Goal: Find specific page/section: Find specific page/section

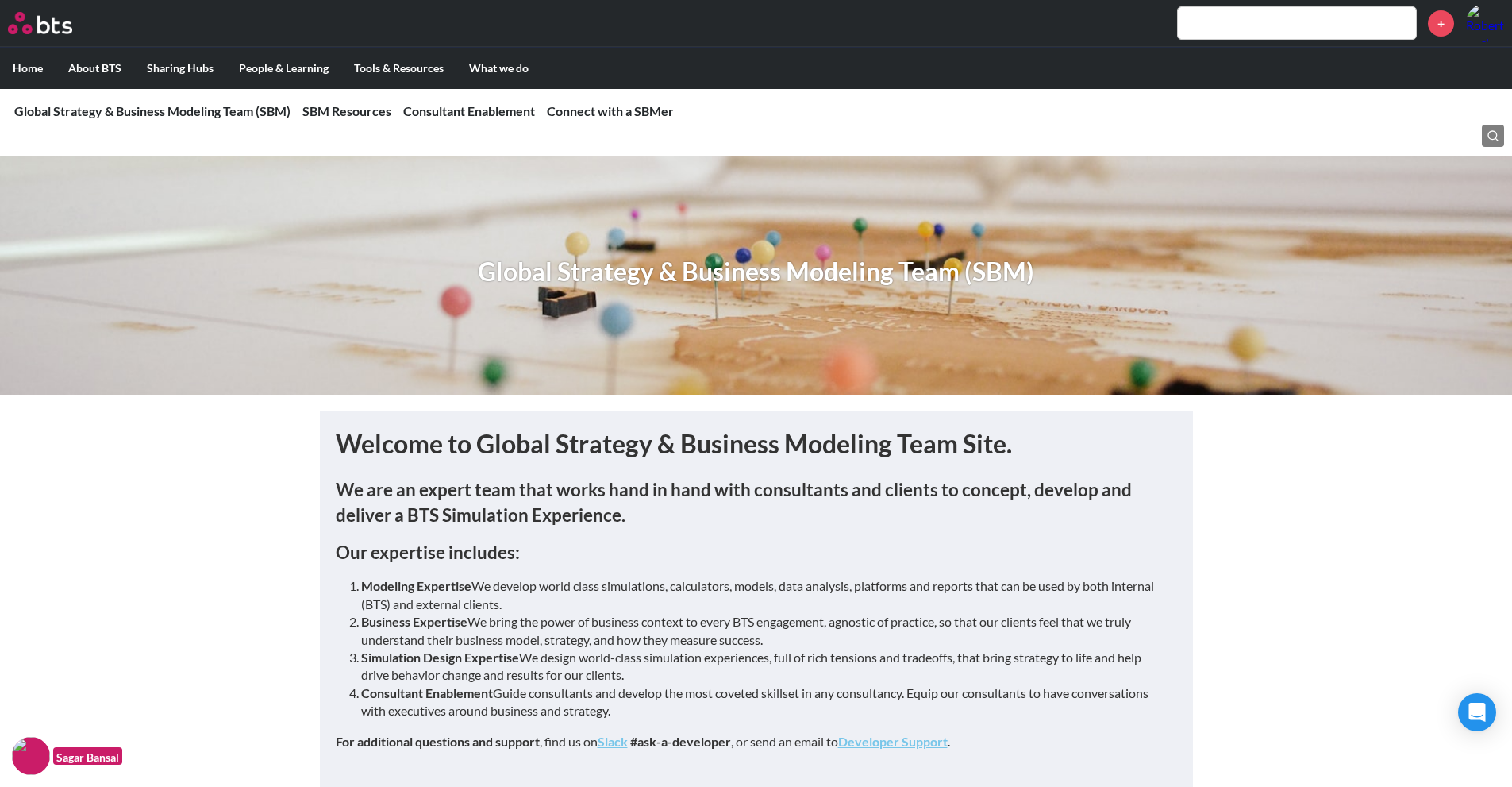
click at [1255, 27] on input "text" at bounding box center [1297, 23] width 238 height 32
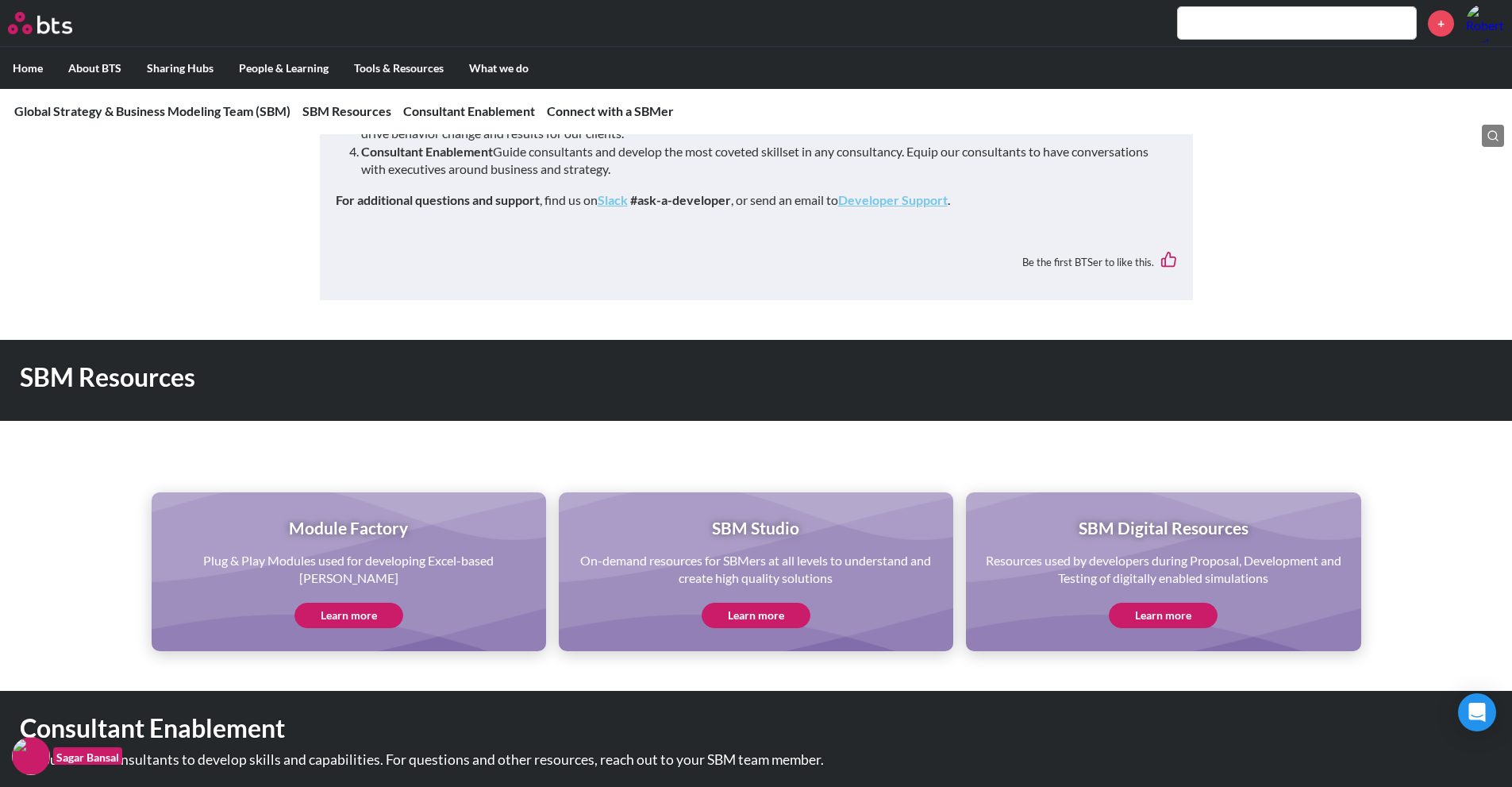
scroll to position [589, 0]
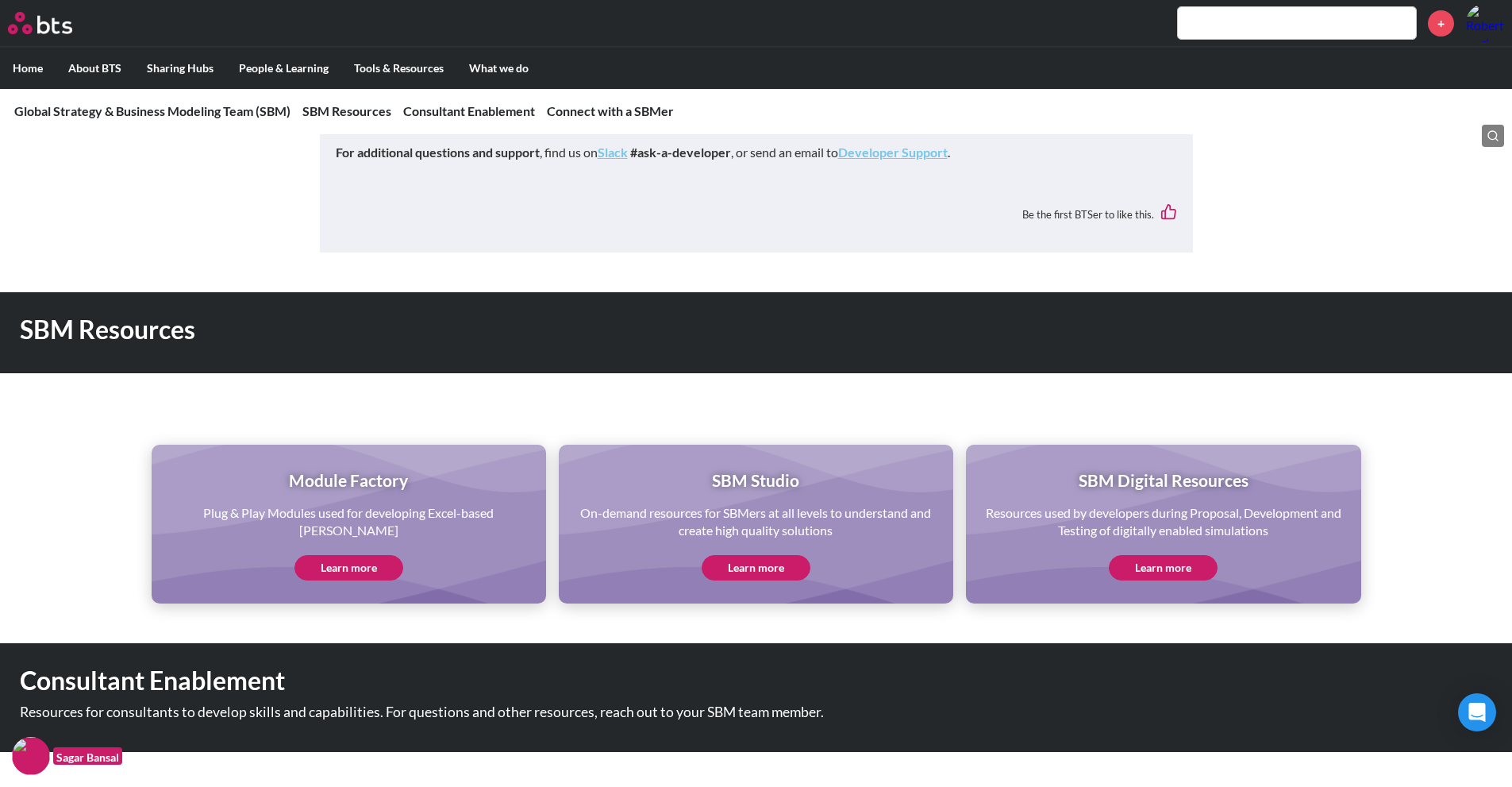
click at [367, 559] on link "Learn more" at bounding box center [348, 567] width 109 height 26
click at [763, 565] on link "Learn more" at bounding box center [756, 567] width 109 height 26
click at [1164, 565] on link "Learn more" at bounding box center [1163, 567] width 109 height 26
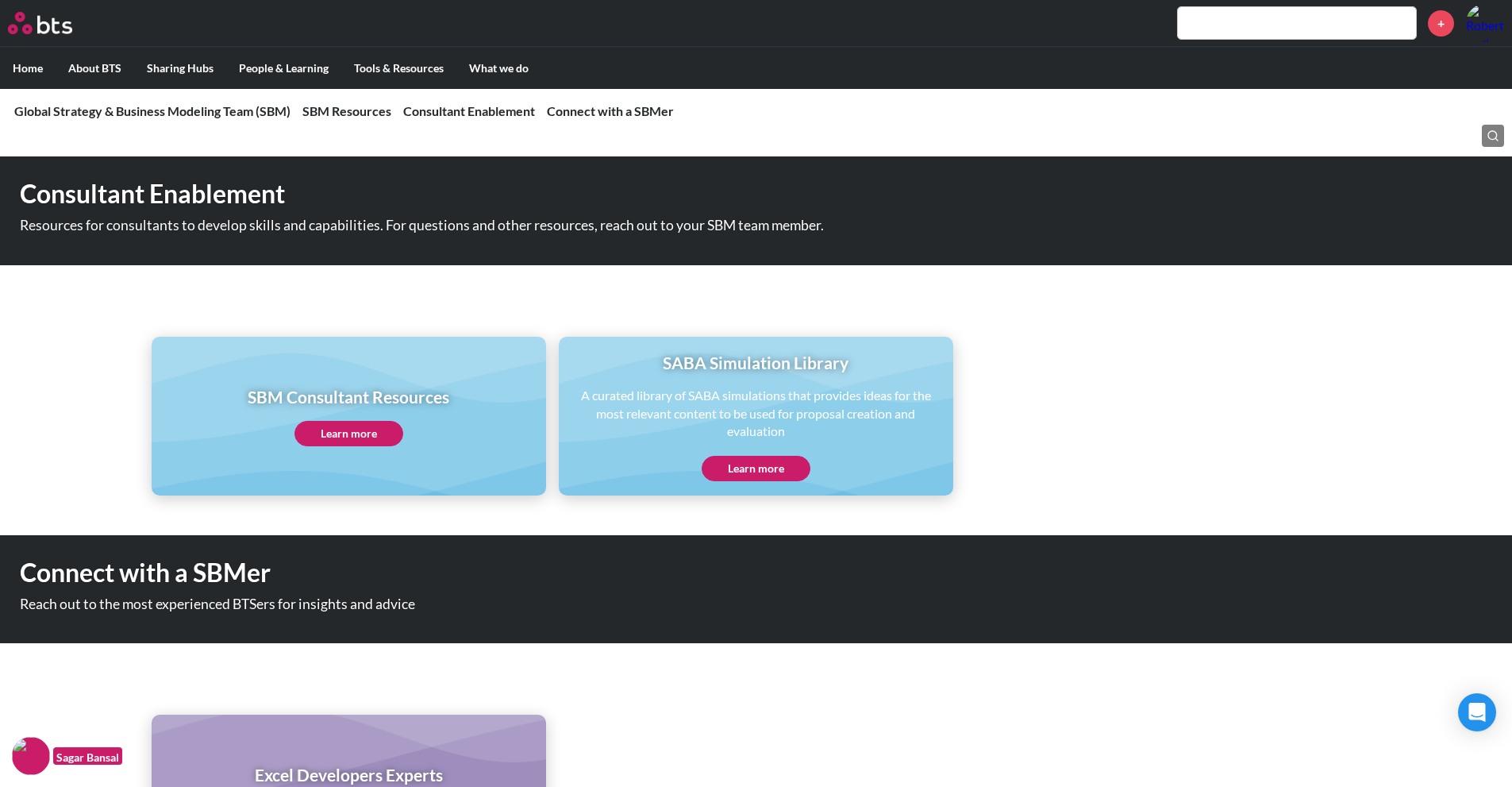
scroll to position [1077, 0]
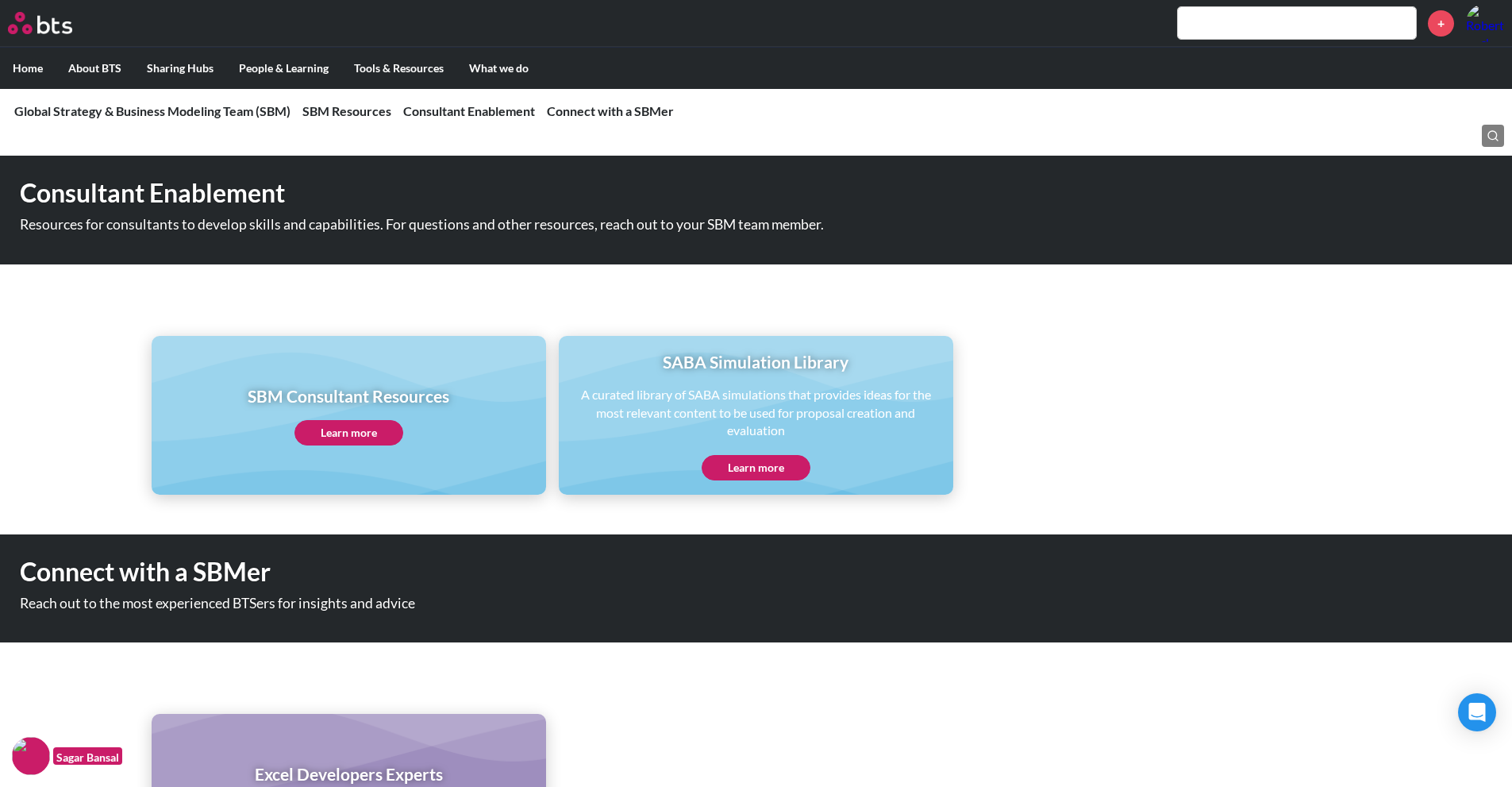
click at [770, 449] on div "SABA Simulation Library A curated library of SABA simulations that provides ide…" at bounding box center [756, 415] width 372 height 130
click at [757, 464] on link "Learn more" at bounding box center [756, 467] width 109 height 26
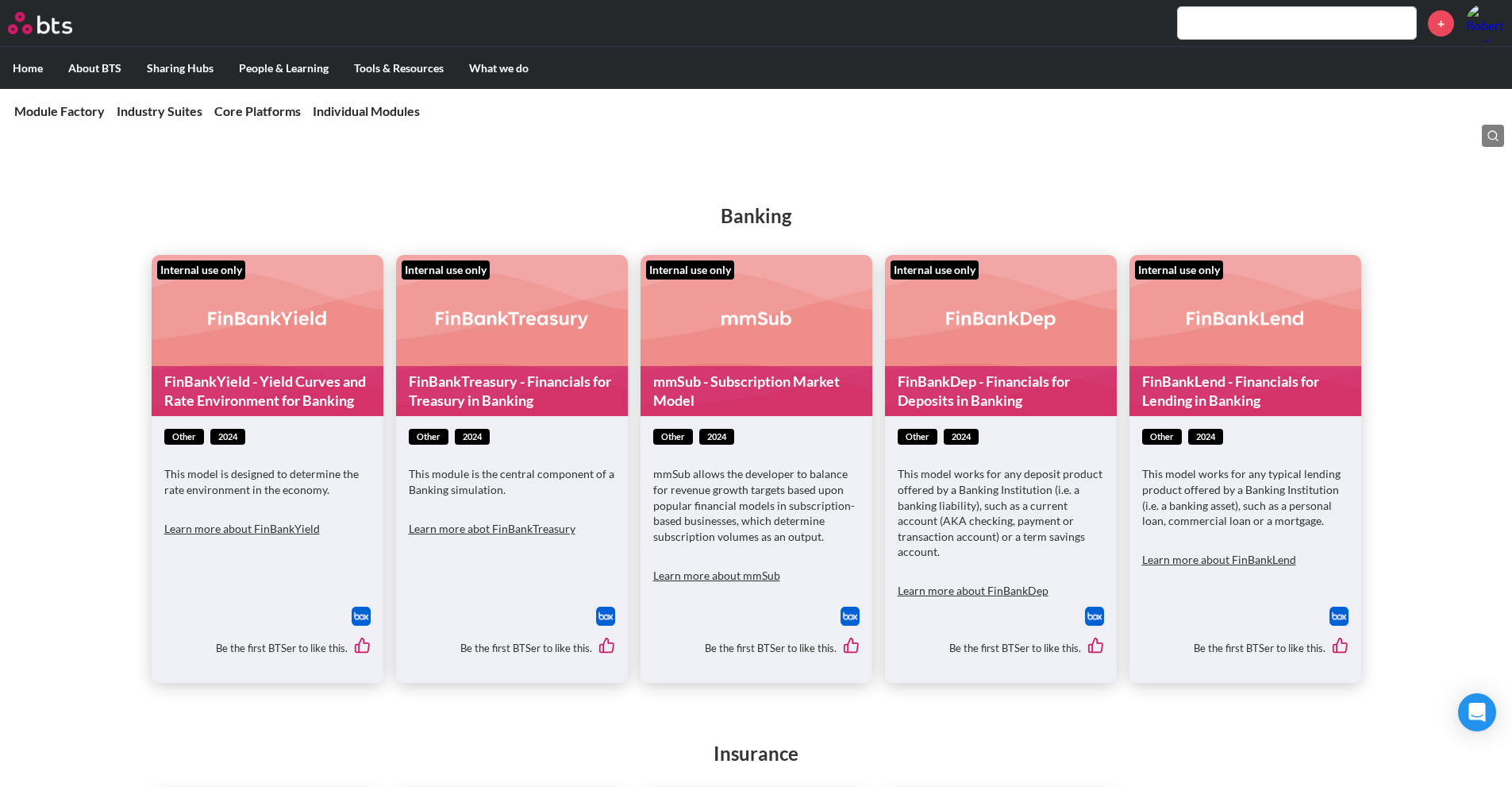
scroll to position [324, 0]
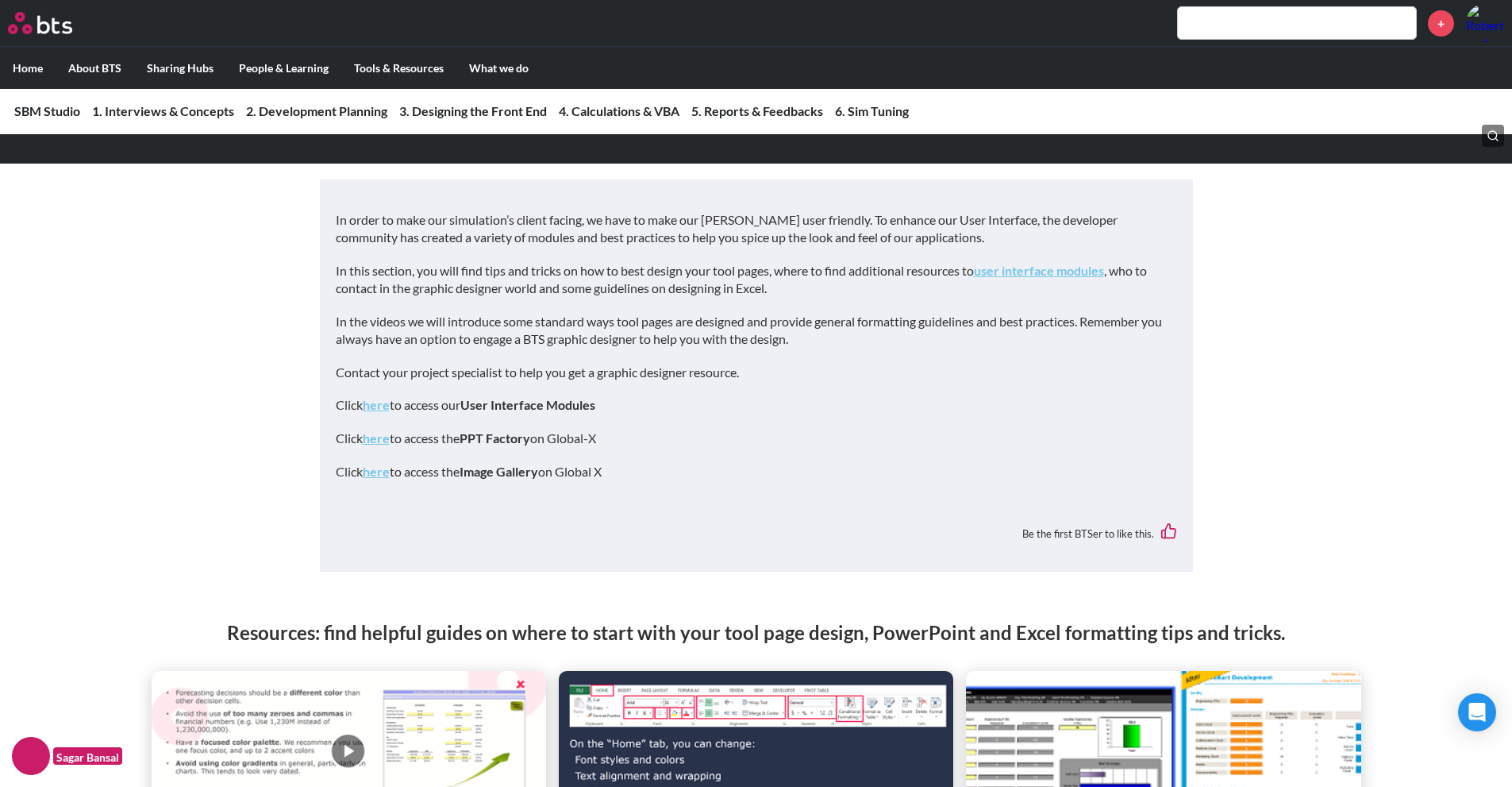
scroll to position [6752, 0]
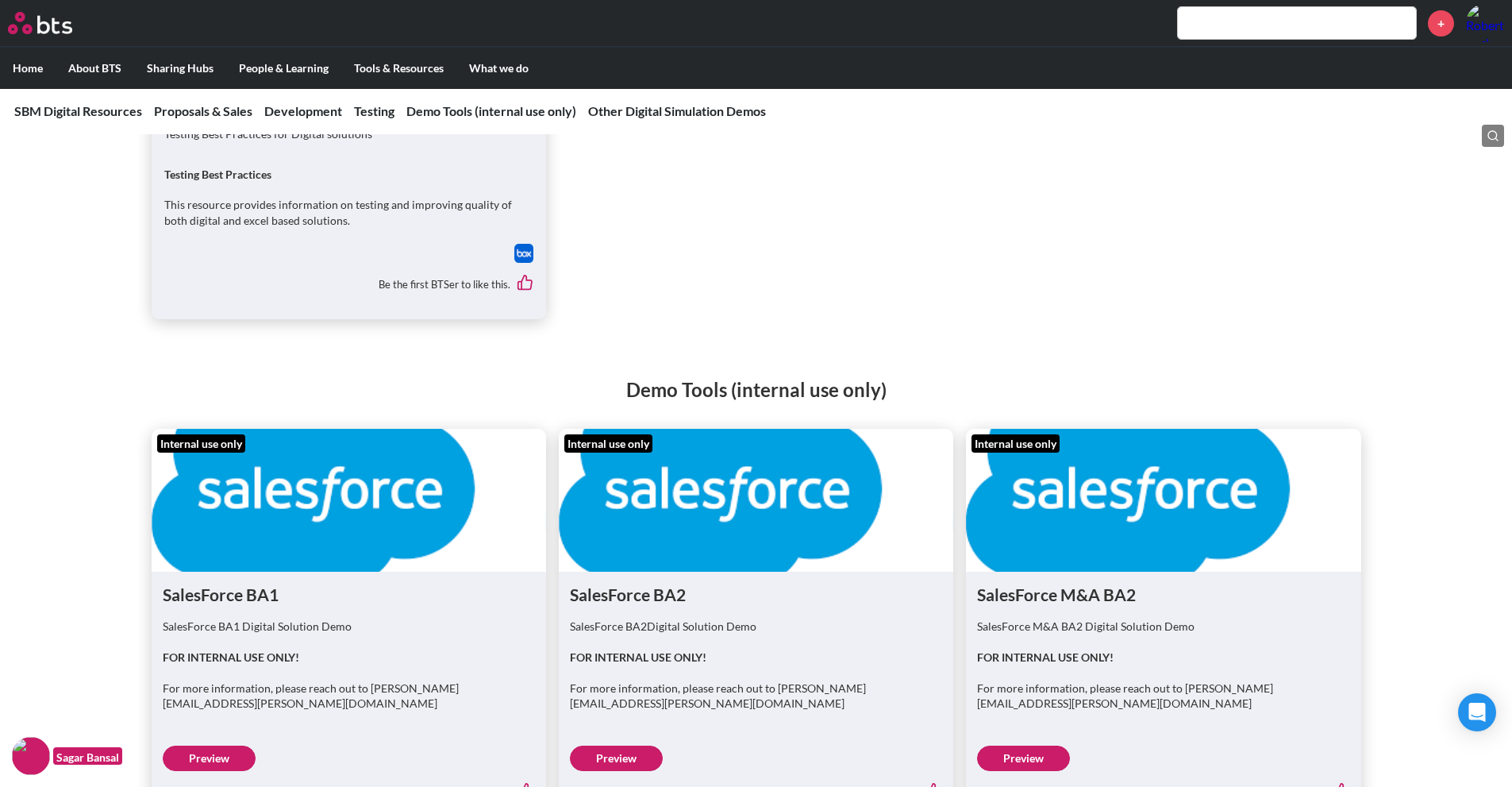
scroll to position [1668, 0]
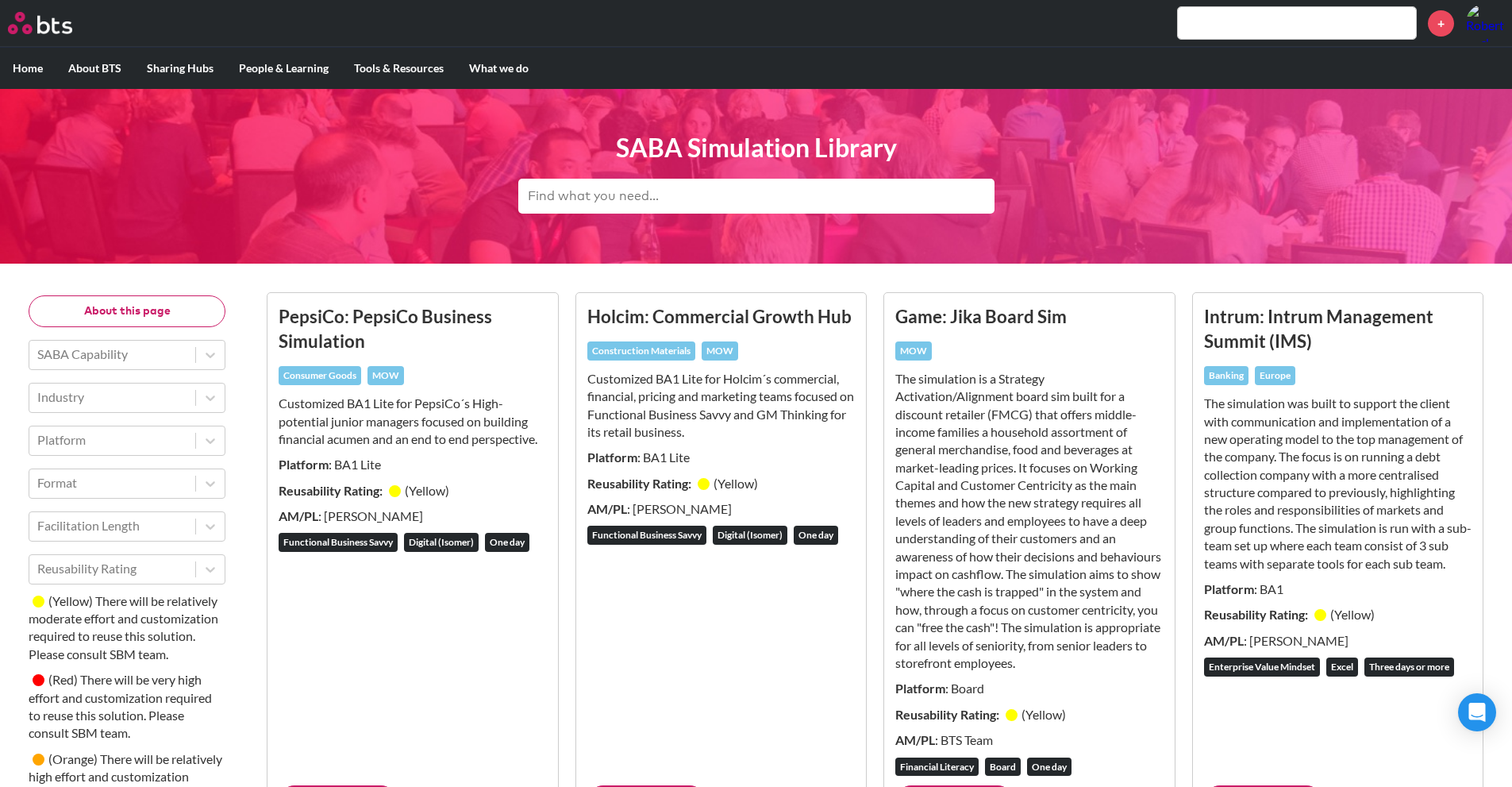
click at [156, 375] on aside "About this page SABA Capability Industry Platform Format Facilitation Length Re…" at bounding box center [127, 611] width 197 height 631
click at [141, 390] on div at bounding box center [112, 396] width 150 height 20
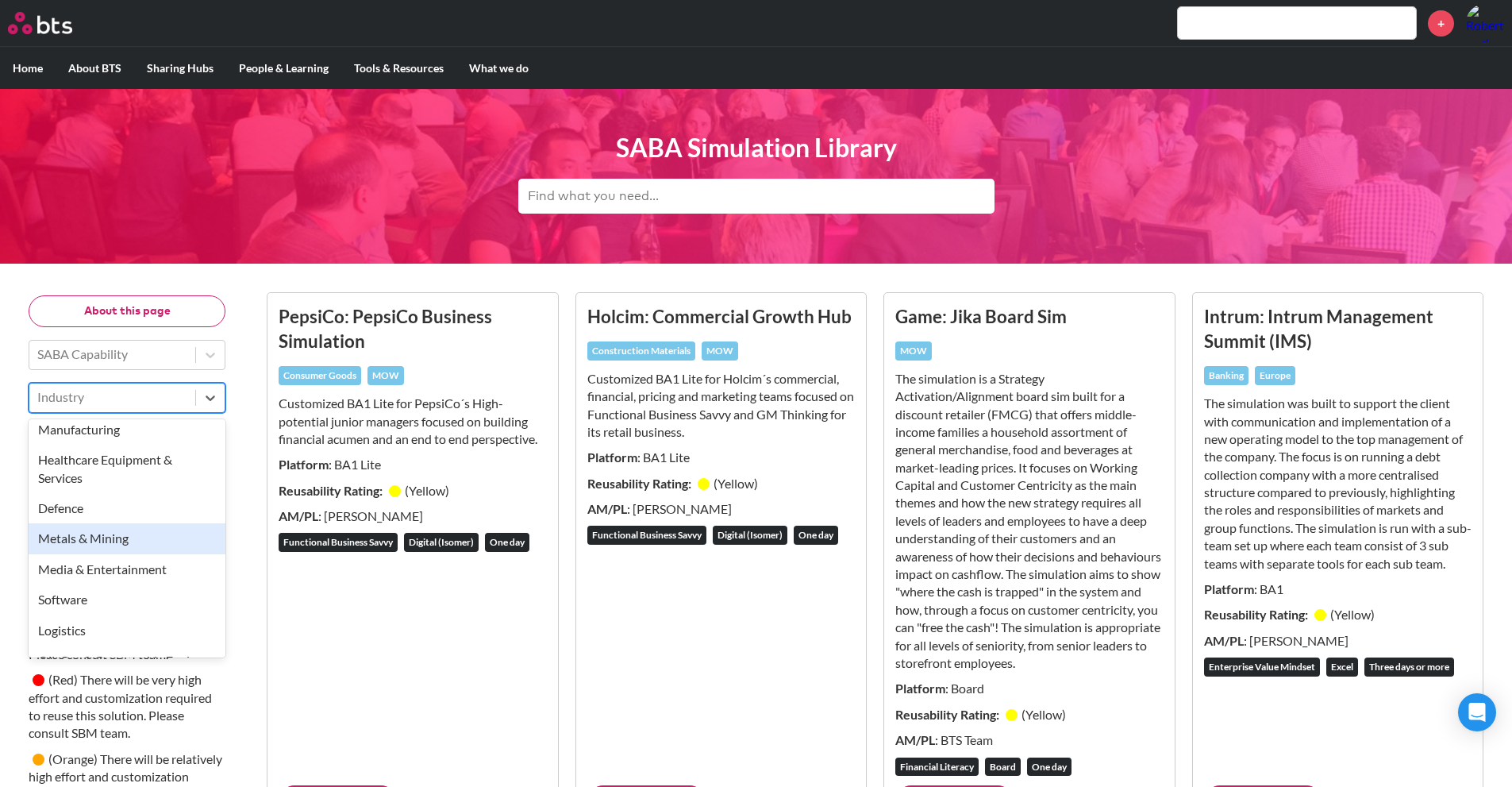
scroll to position [100, 0]
click at [66, 511] on div "Defence" at bounding box center [127, 507] width 197 height 30
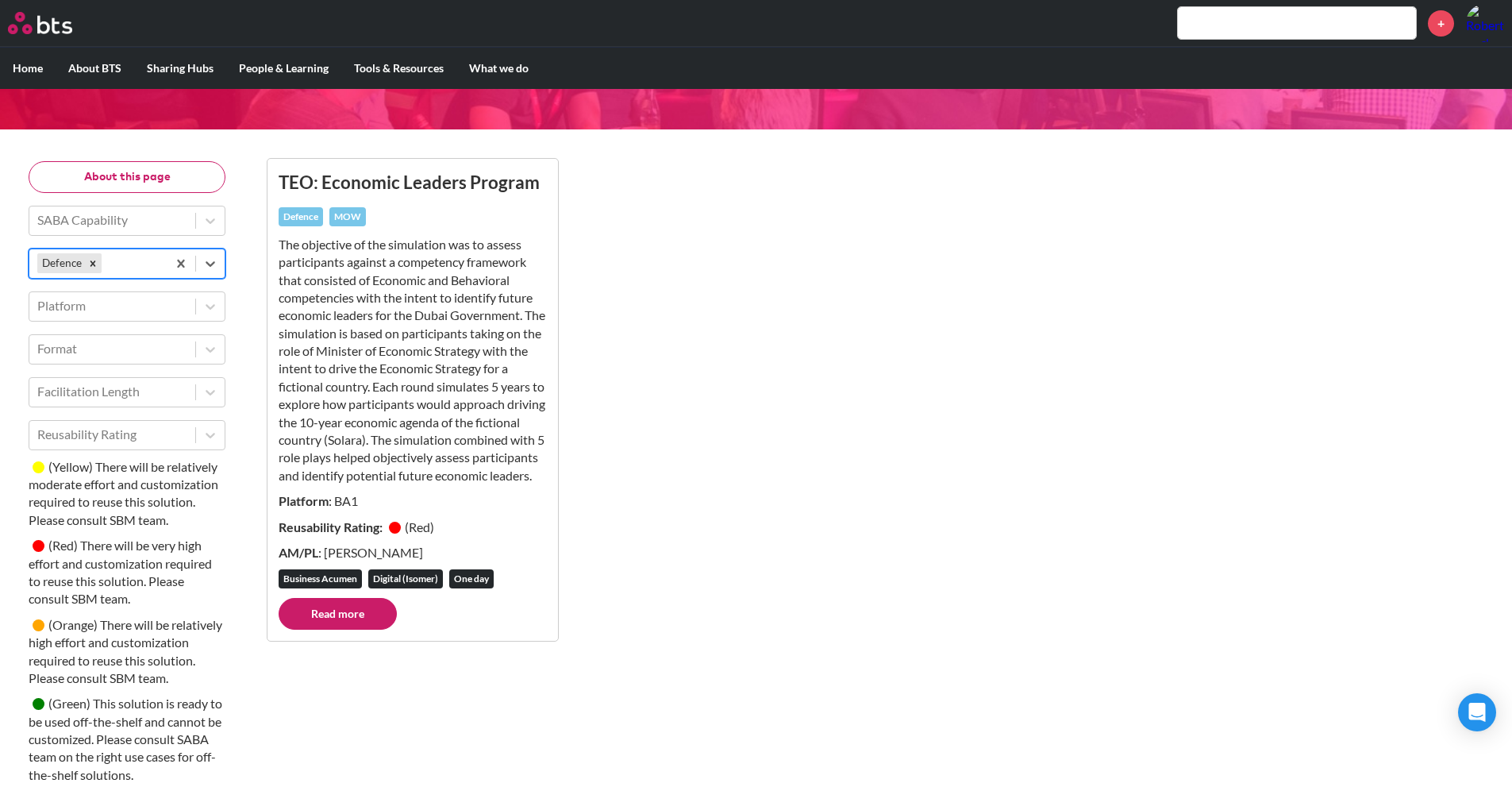
scroll to position [158, 0]
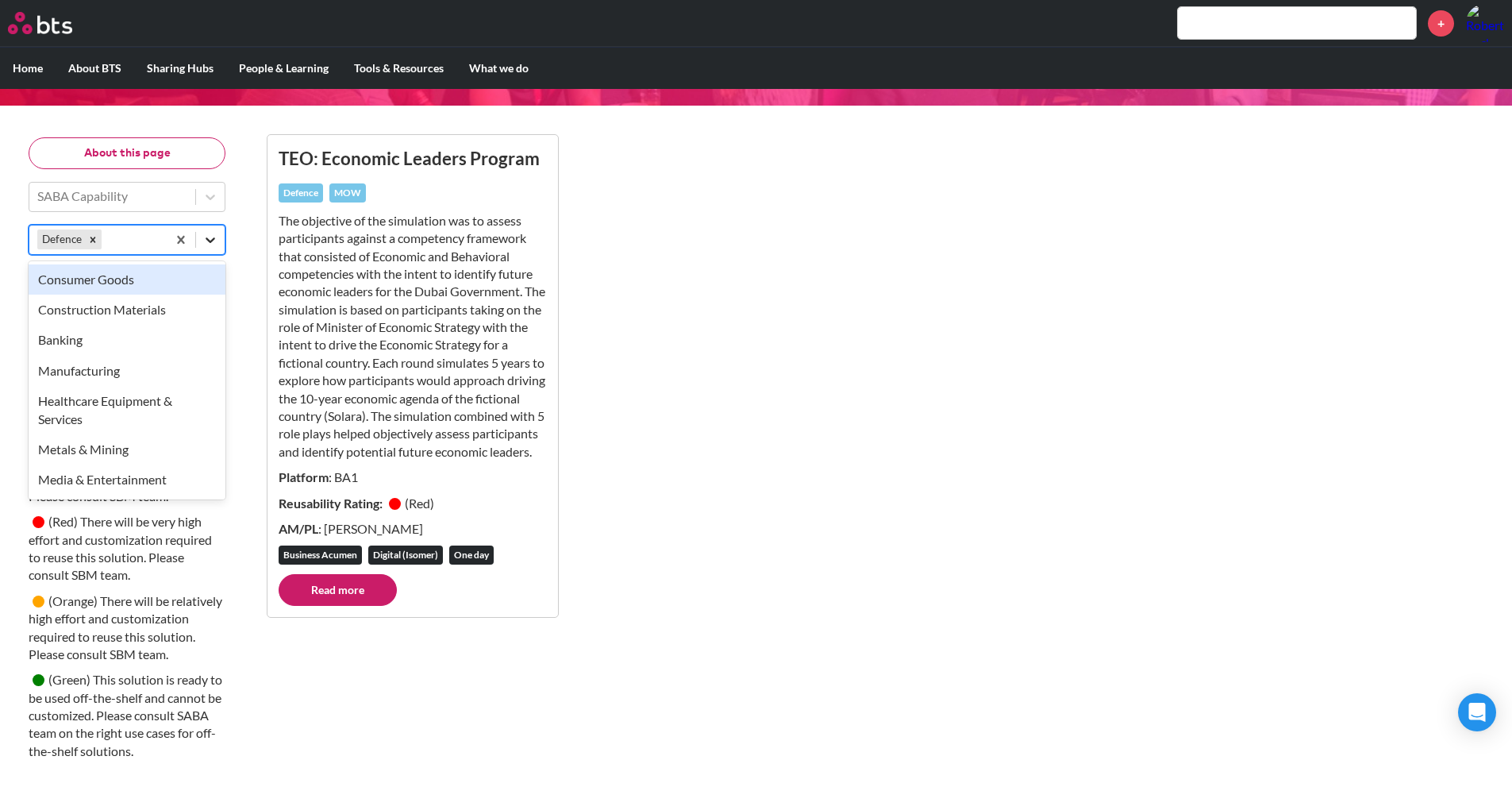
click at [203, 244] on icon at bounding box center [210, 240] width 16 height 16
